Goal: Task Accomplishment & Management: Manage account settings

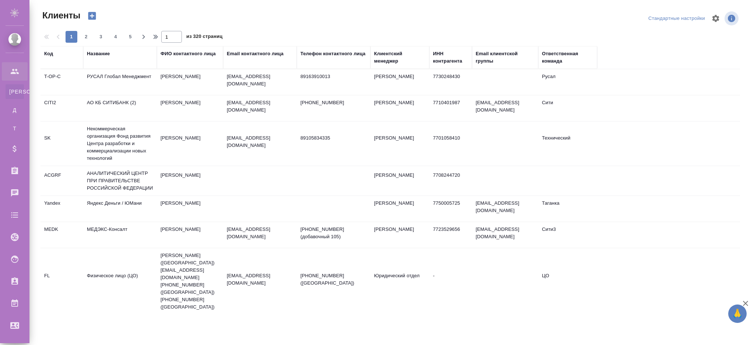
select select "RU"
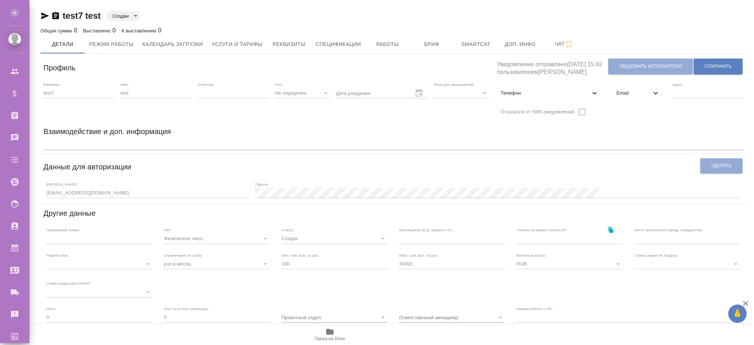
scroll to position [98, 0]
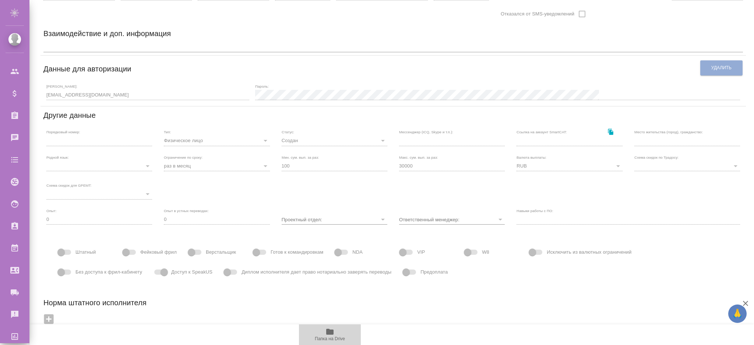
click at [327, 334] on icon "button" at bounding box center [329, 332] width 7 height 6
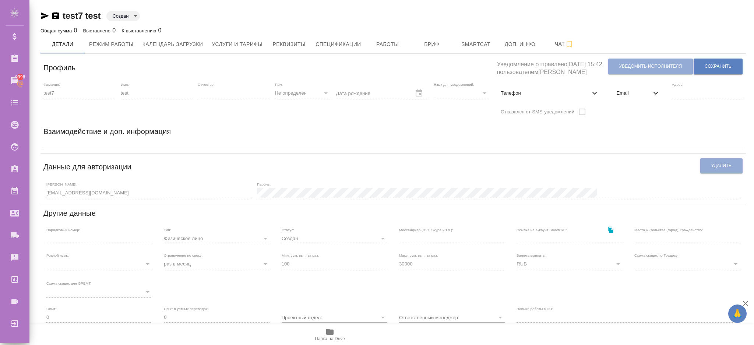
scroll to position [101, 0]
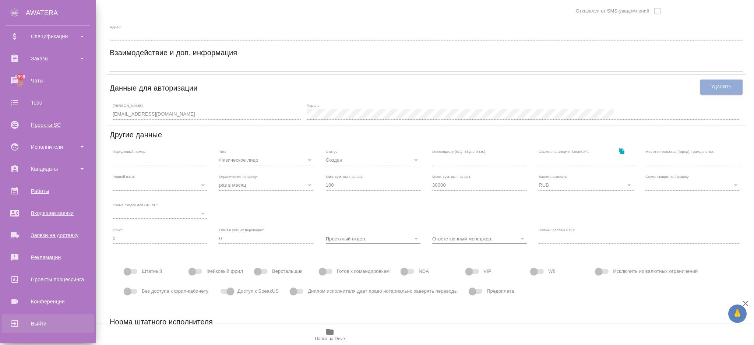
click at [25, 318] on div "Выйти" at bounding box center [48, 323] width 85 height 11
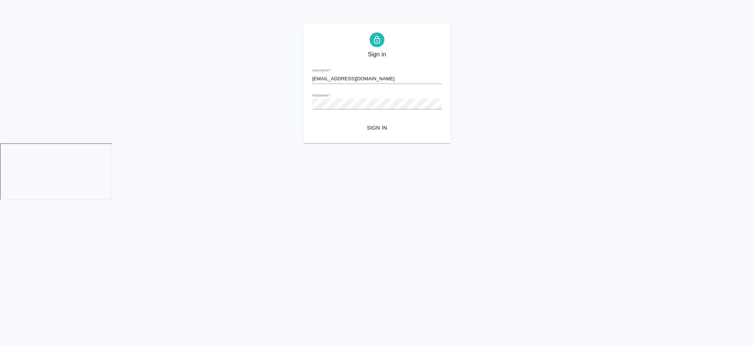
drag, startPoint x: 380, startPoint y: 79, endPoint x: 155, endPoint y: 82, distance: 224.9
click at [155, 82] on div "Sign in Username   * [EMAIL_ADDRESS][DOMAIN_NAME] Password   * urlPath   * / Si…" at bounding box center [377, 84] width 754 height 120
type input "[EMAIL_ADDRESS][DOMAIN_NAME]"
click at [372, 122] on button "Sign in" at bounding box center [377, 128] width 130 height 14
